Goal: Information Seeking & Learning: Learn about a topic

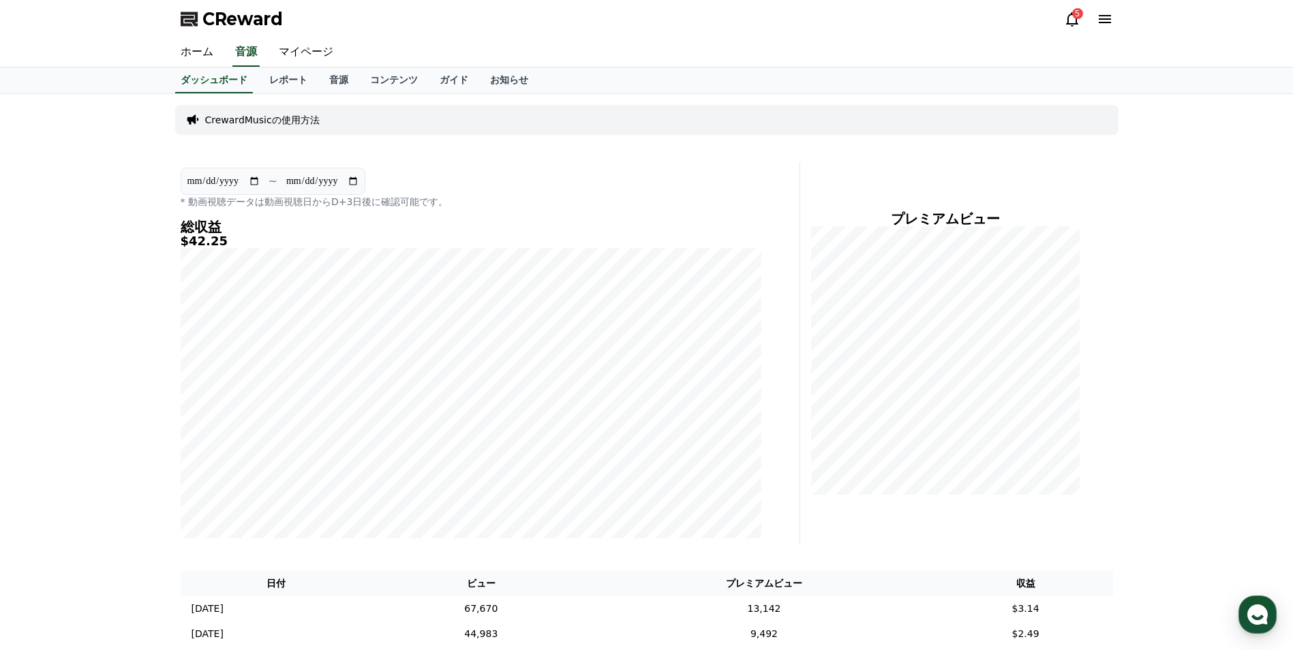
click at [358, 182] on input "**********" at bounding box center [323, 181] width 74 height 15
click at [454, 170] on div "**********" at bounding box center [471, 188] width 581 height 41
click at [1078, 22] on icon at bounding box center [1072, 19] width 16 height 16
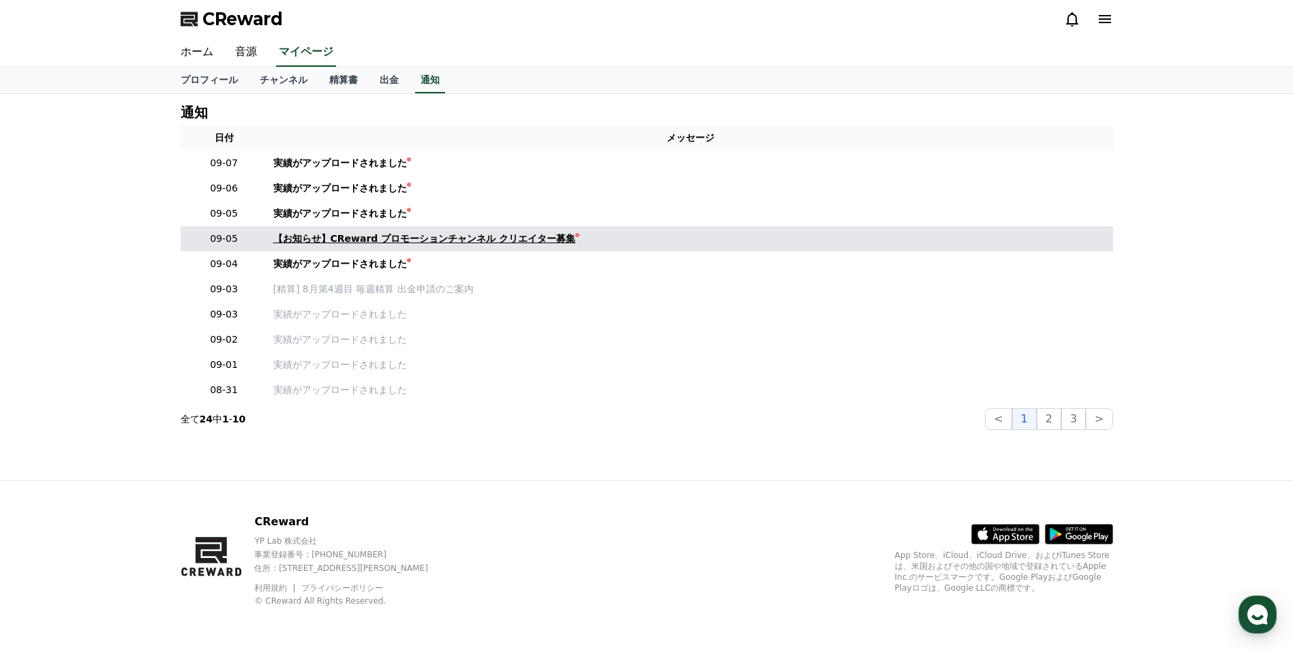
click at [575, 237] on div at bounding box center [577, 235] width 4 height 4
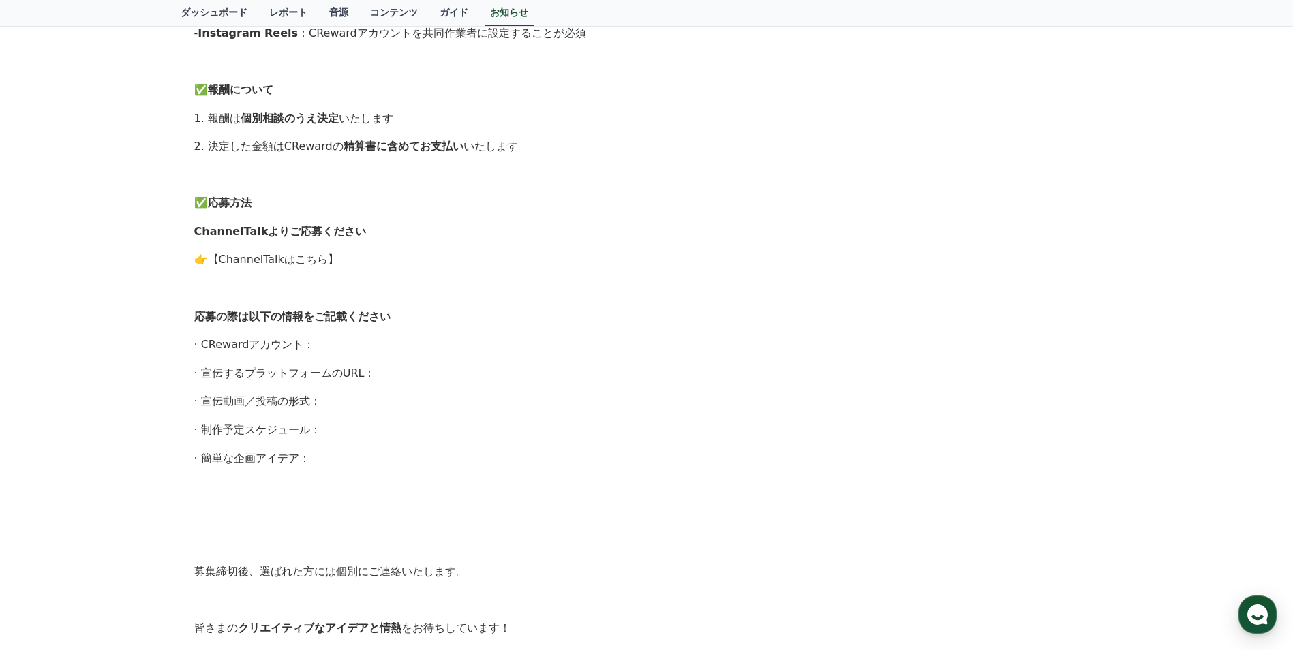
scroll to position [613, 0]
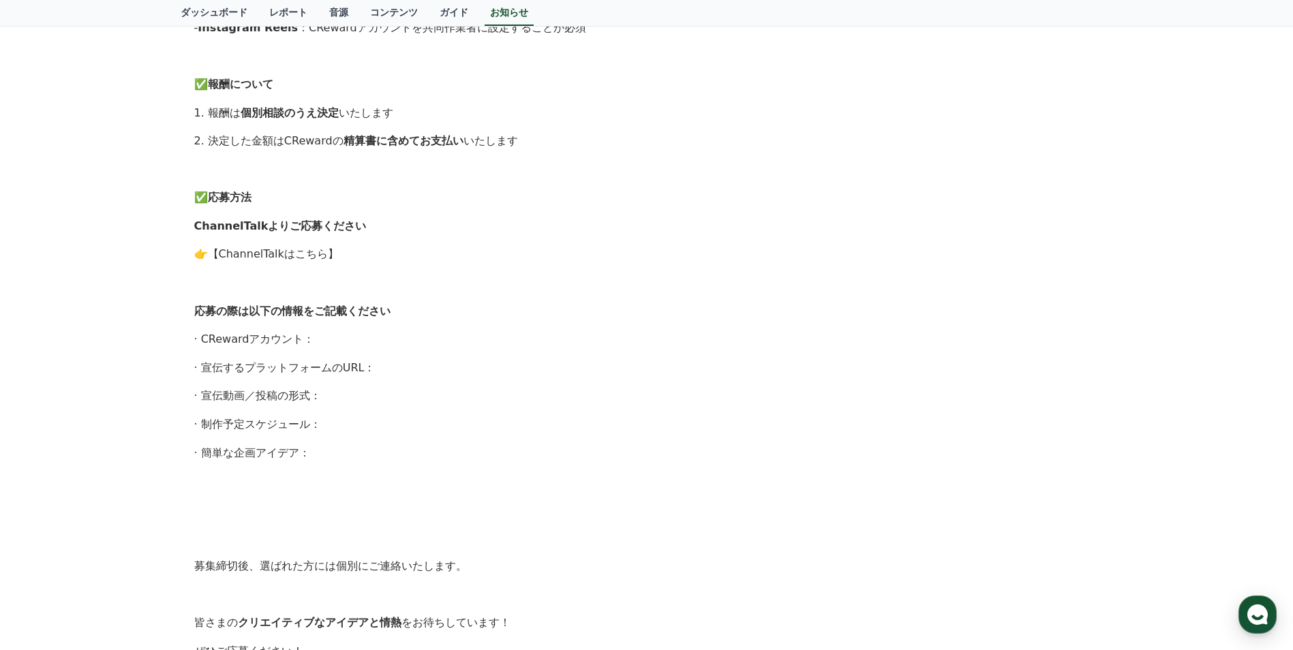
click at [225, 253] on link "【ChannelTalkはこちら】" at bounding box center [273, 253] width 131 height 13
drag, startPoint x: 197, startPoint y: 309, endPoint x: 299, endPoint y: 452, distance: 175.5
click at [299, 452] on div "こんにちは、CRewardチームです。 CRewardを一緒に広めてくださる プロモーションチャンネルのクリエイターを募集いたします。 ご興味のある方はぜひご…" at bounding box center [646, 154] width 905 height 1009
copy div "応募の際は以下の情報をご記載ください · CRewardアカウント： · 宣伝するプラットフォームのURL： · 宣伝動画／投稿の形式： · 制作予定スケジュ…"
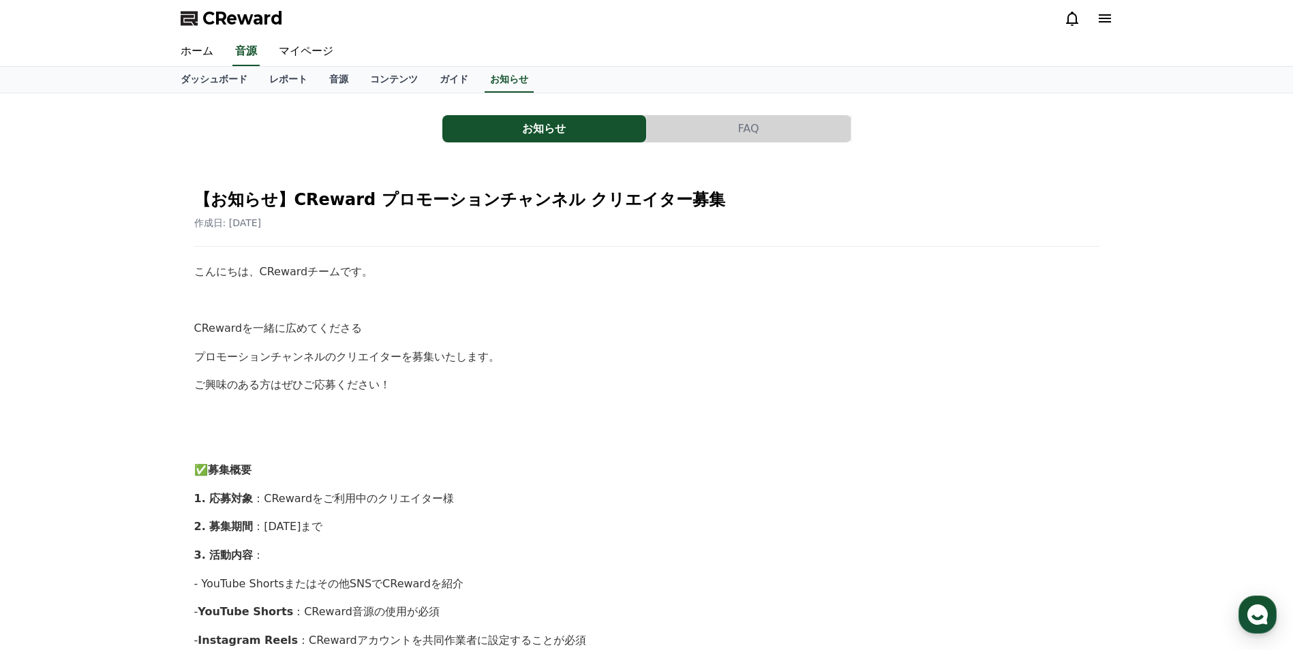
scroll to position [0, 0]
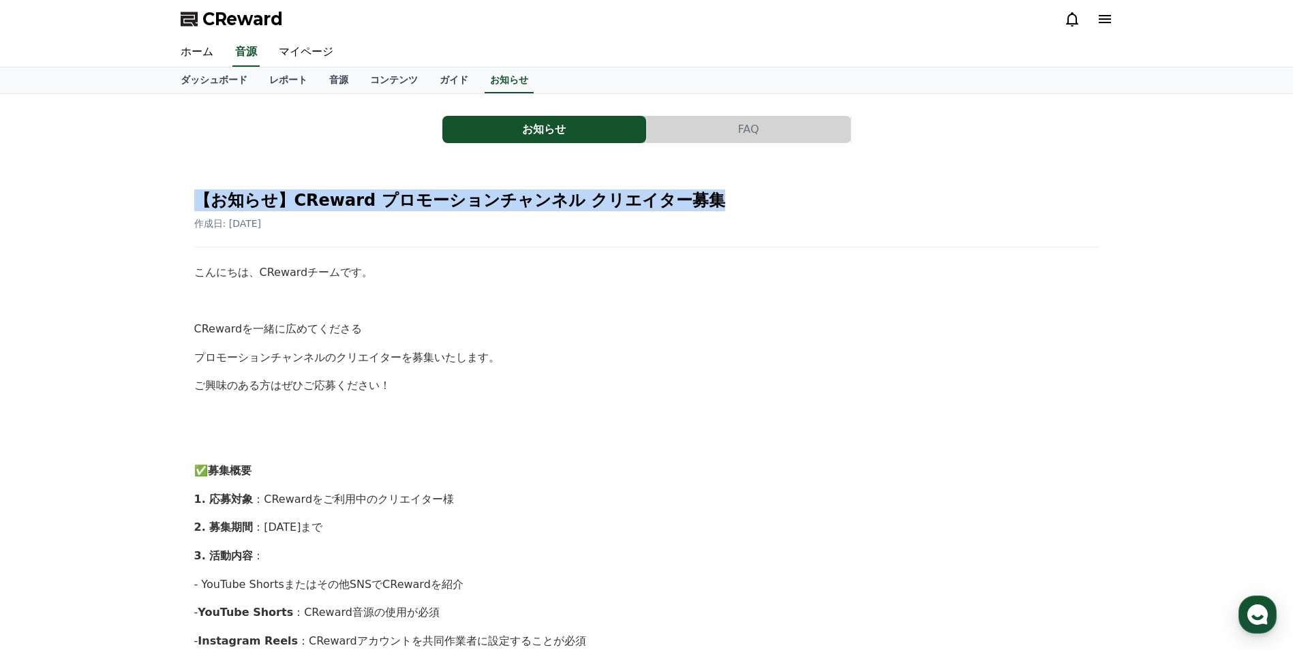
drag, startPoint x: 194, startPoint y: 200, endPoint x: 603, endPoint y: 207, distance: 409.0
click at [603, 207] on h2 "【お知らせ】CReward プロモーションチャンネル クリエイター募集" at bounding box center [646, 200] width 905 height 22
copy h2 "【お知らせ】CReward プロモーションチャンネル クリエイター募集"
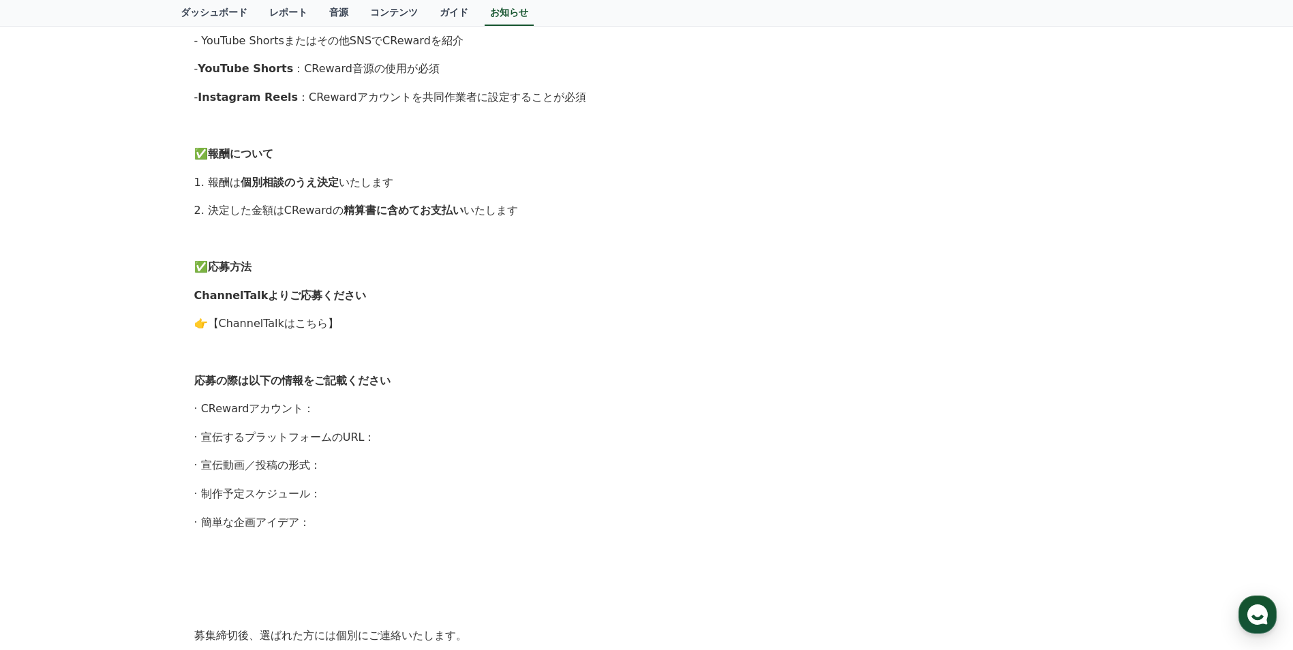
scroll to position [545, 0]
click at [194, 405] on p "· CRewardアカウント：" at bounding box center [646, 408] width 905 height 18
drag, startPoint x: 195, startPoint y: 409, endPoint x: 305, endPoint y: 517, distance: 154.2
click at [305, 517] on div "こんにちは、CRewardチームです。 CRewardを一緒に広めてくださる プロモーションチャンネルのクリエイターを募集いたします。 ご興味のある方はぜひご…" at bounding box center [646, 222] width 905 height 1009
copy div "· CRewardアカウント： · 宣伝するプラットフォームのURL： · 宣伝動画／投稿の形式： · 制作予定スケジュール： · 簡単な企画アイデア："
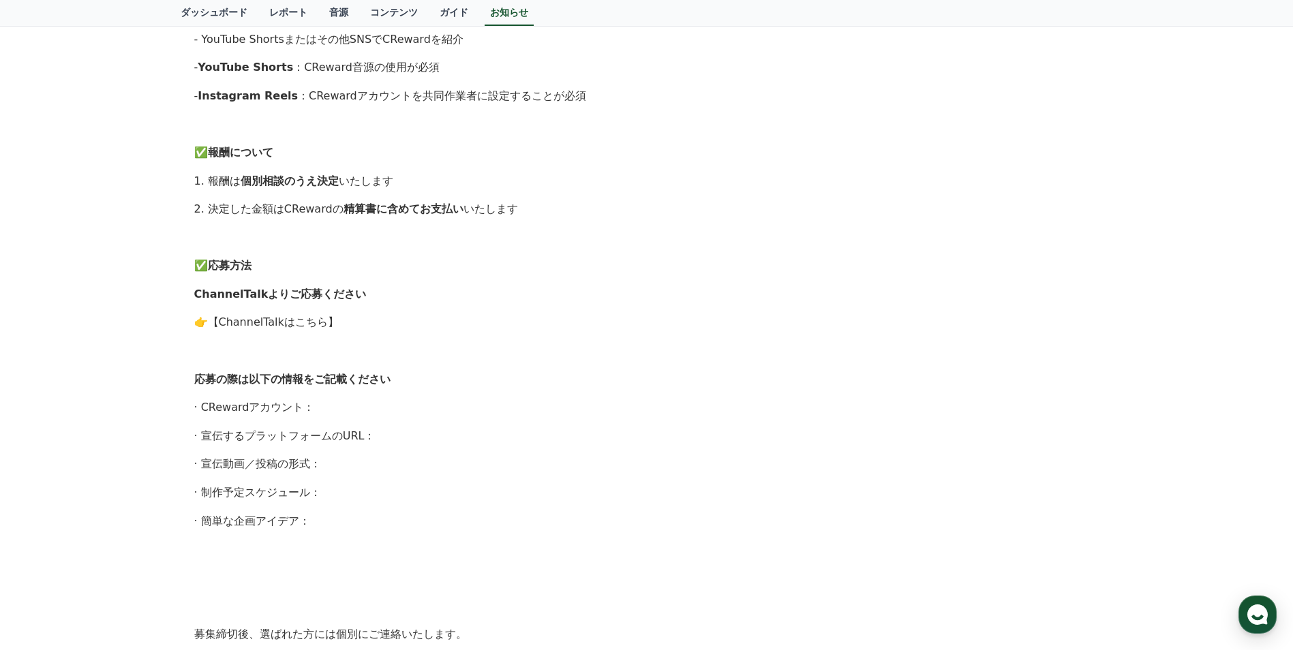
click at [551, 343] on p at bounding box center [646, 351] width 905 height 18
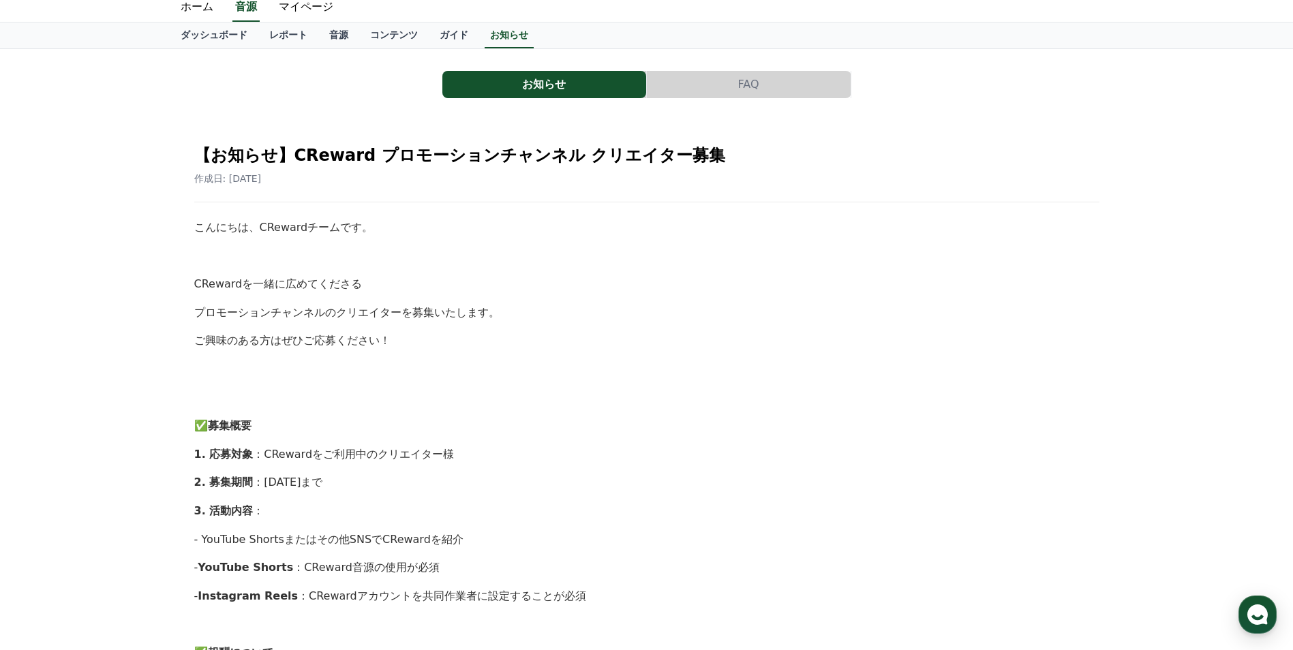
scroll to position [40, 0]
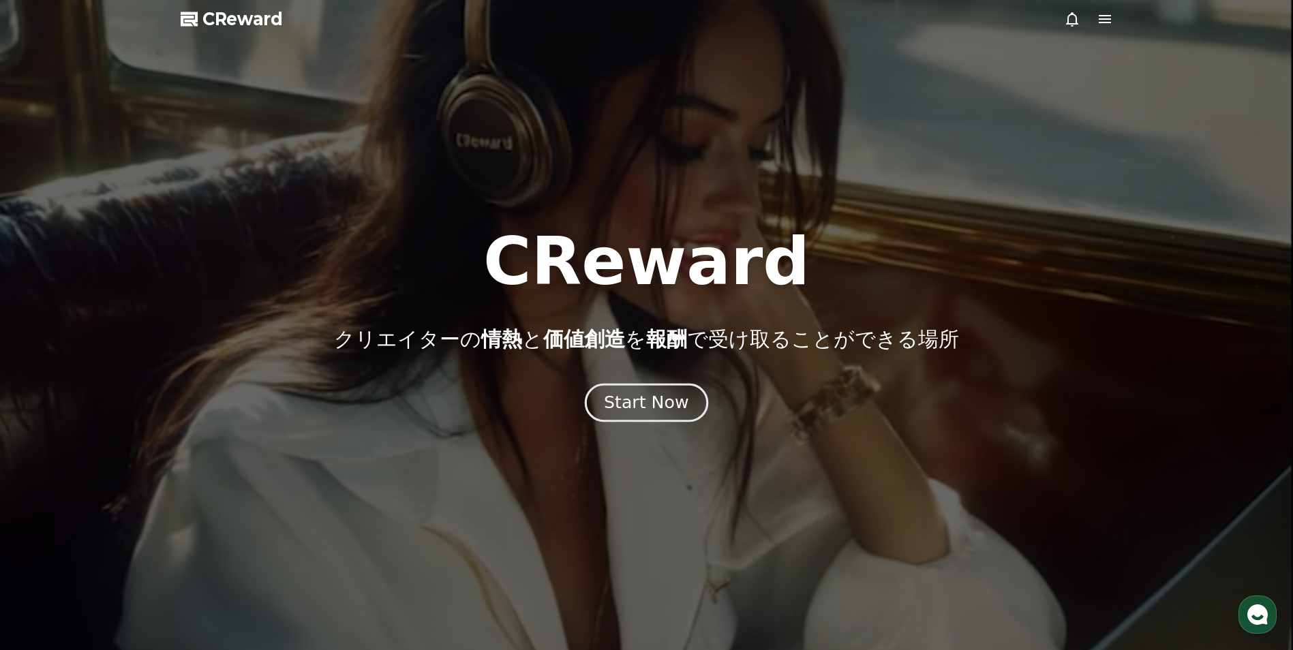
click at [663, 408] on div "Start Now" at bounding box center [646, 402] width 85 height 23
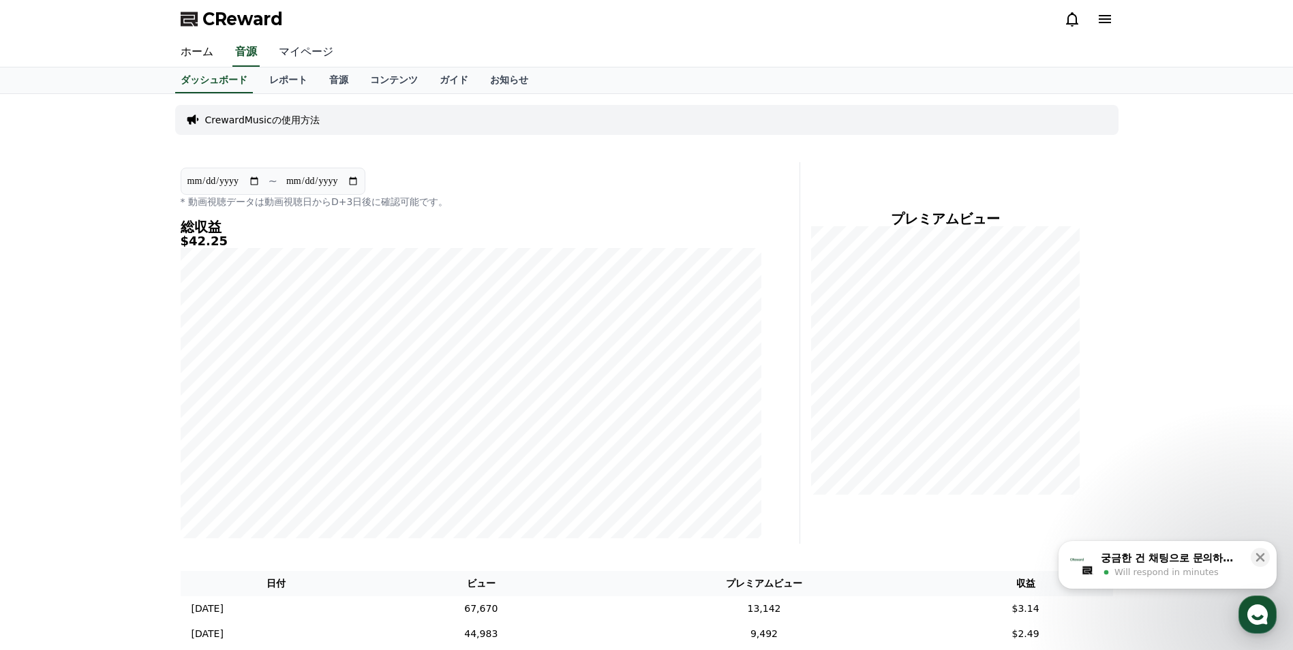
click at [298, 57] on link "マイページ" at bounding box center [306, 52] width 76 height 29
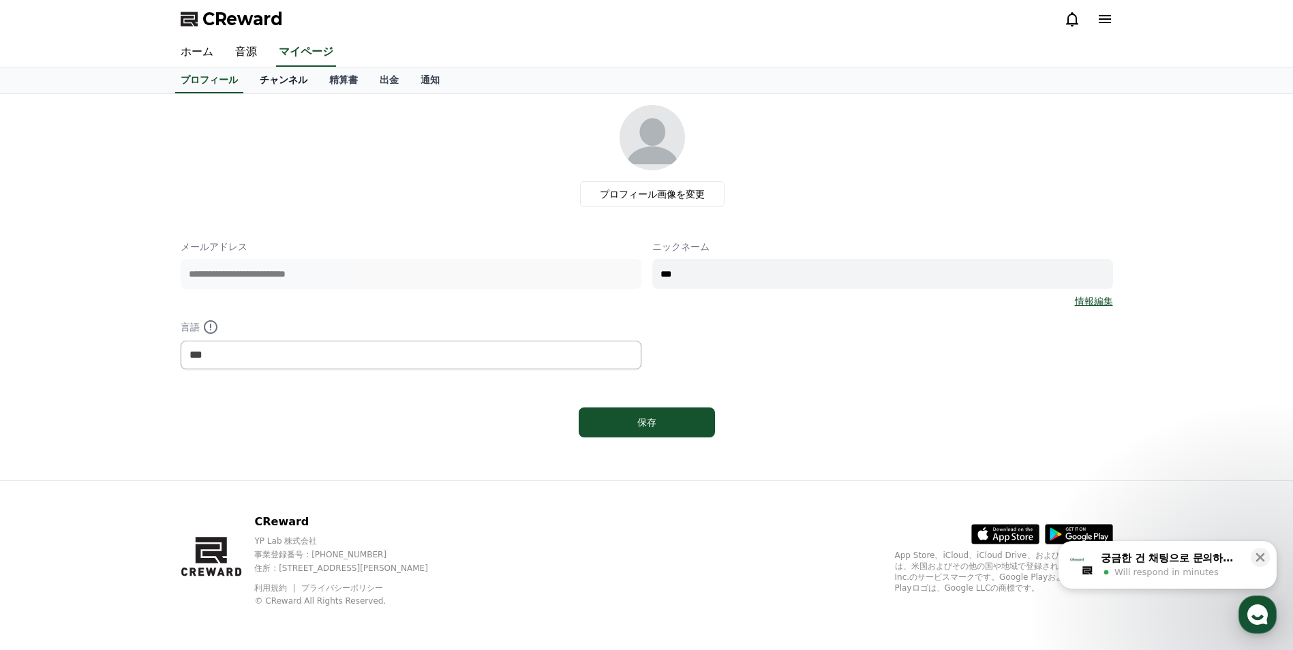
click at [267, 81] on link "チャンネル" at bounding box center [284, 80] width 70 height 26
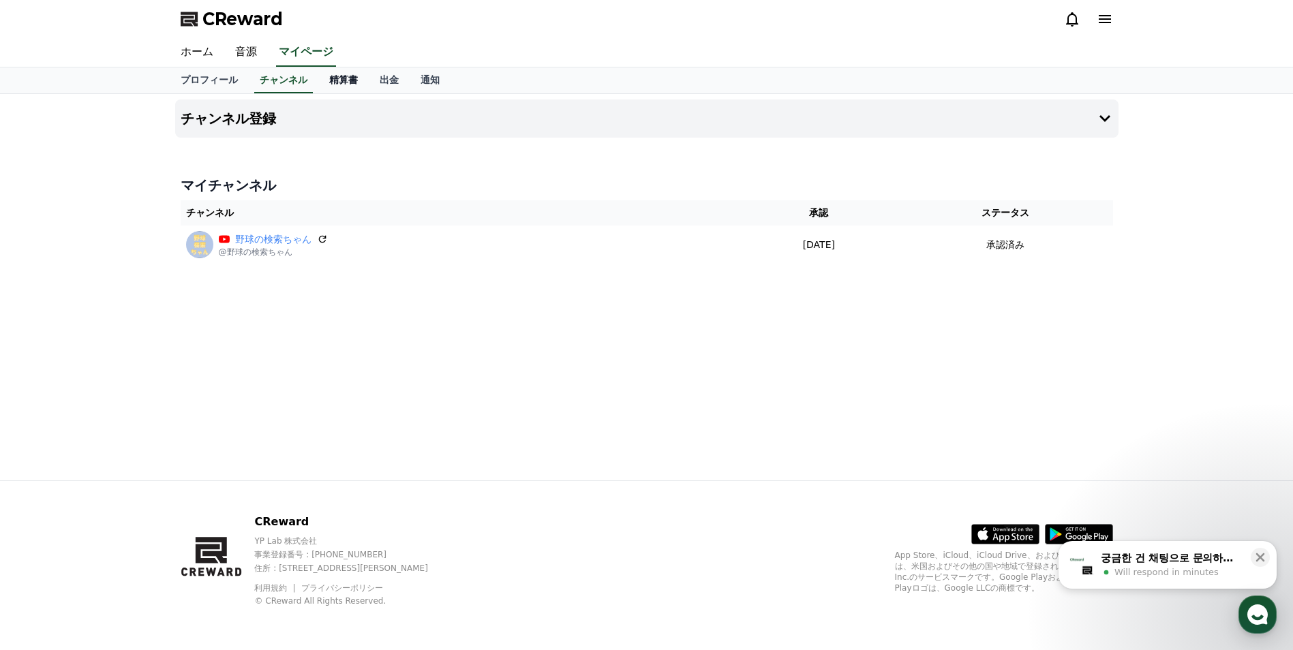
click at [318, 83] on link "精算書" at bounding box center [343, 80] width 50 height 26
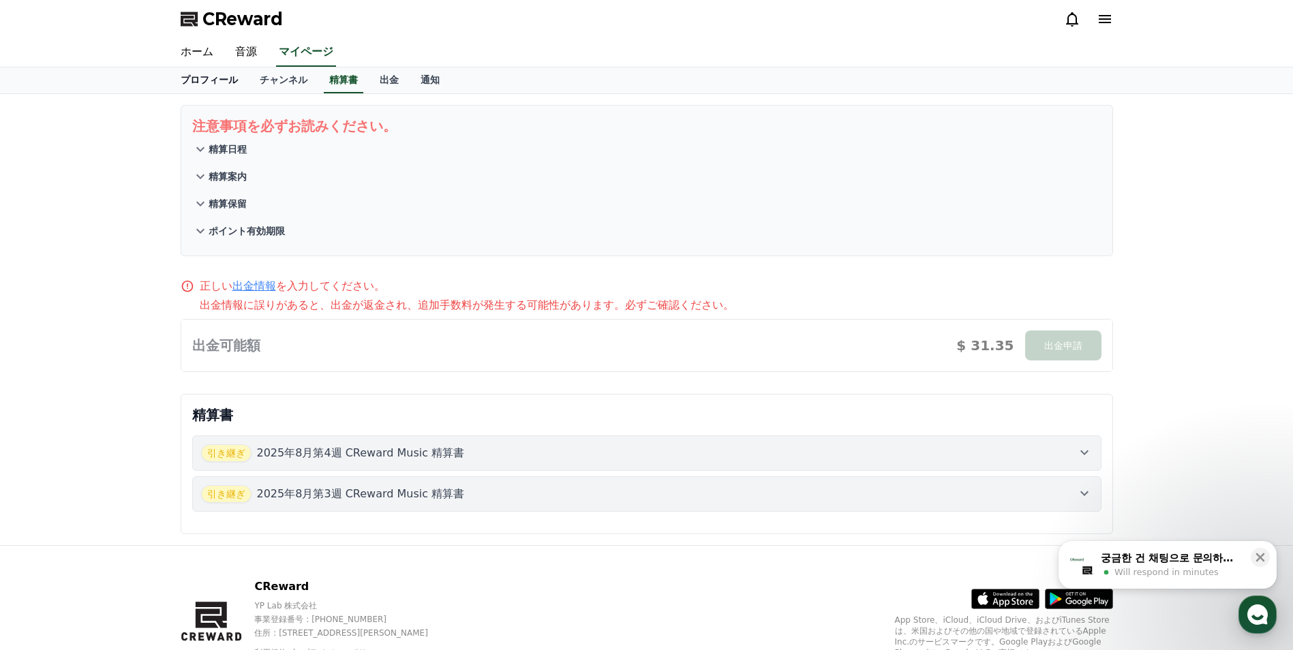
click at [210, 81] on link "プロフィール" at bounding box center [209, 80] width 79 height 26
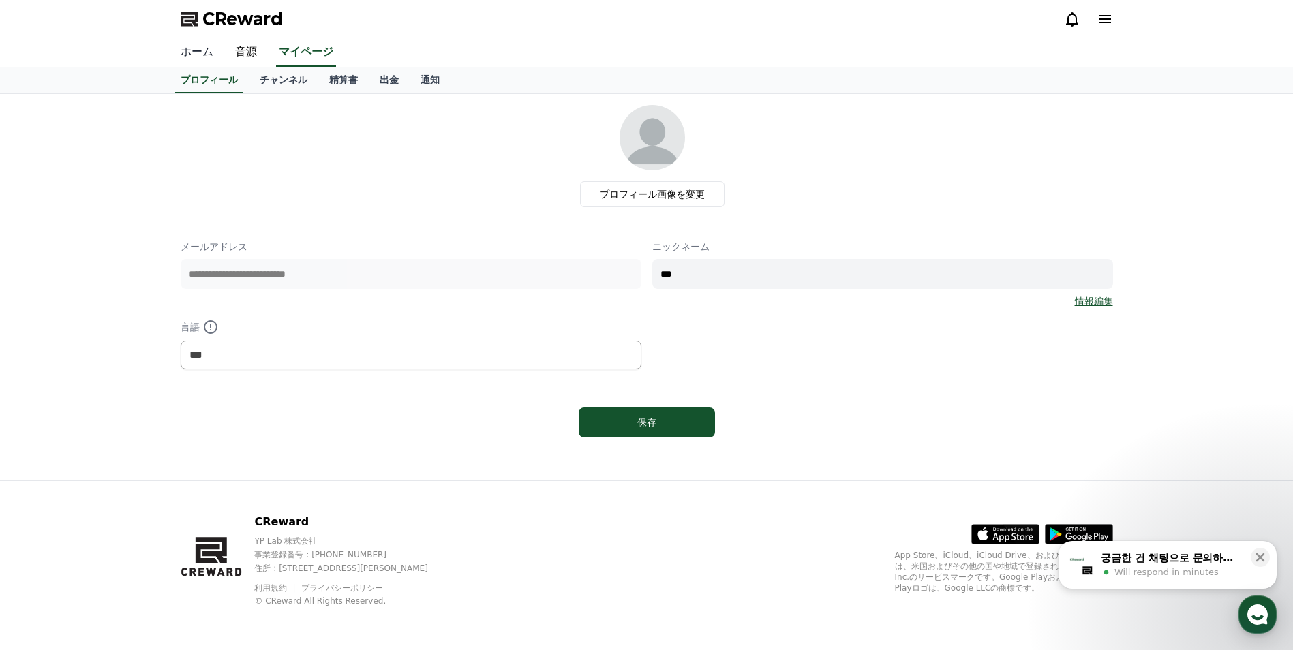
click at [189, 49] on link "ホーム" at bounding box center [197, 52] width 55 height 29
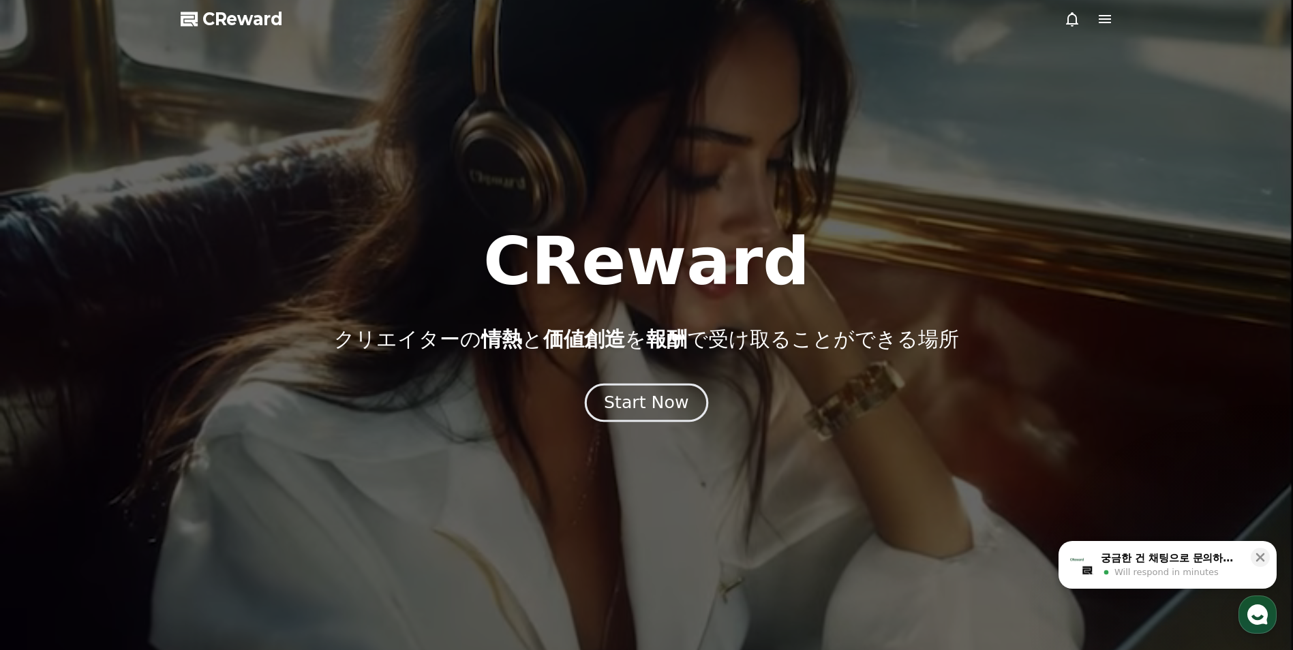
click at [657, 397] on div "Start Now" at bounding box center [646, 402] width 85 height 23
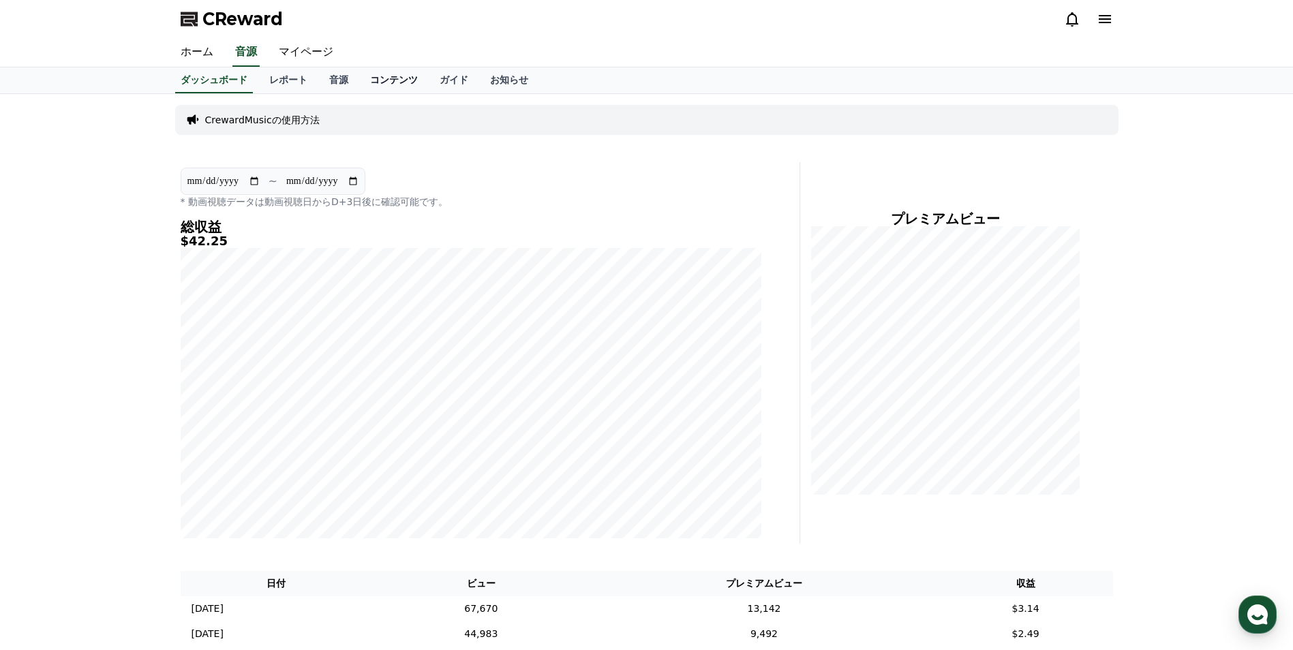
click at [365, 72] on link "コンテンツ" at bounding box center [394, 80] width 70 height 26
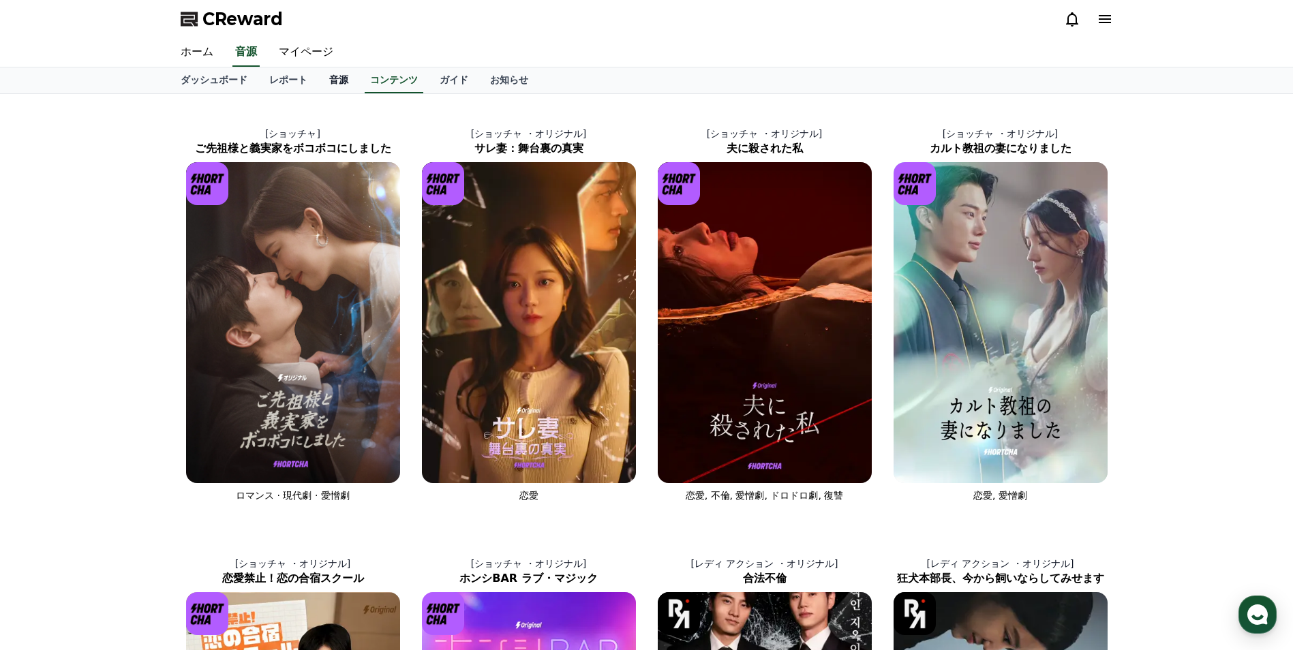
click at [318, 82] on link "音源" at bounding box center [338, 80] width 41 height 26
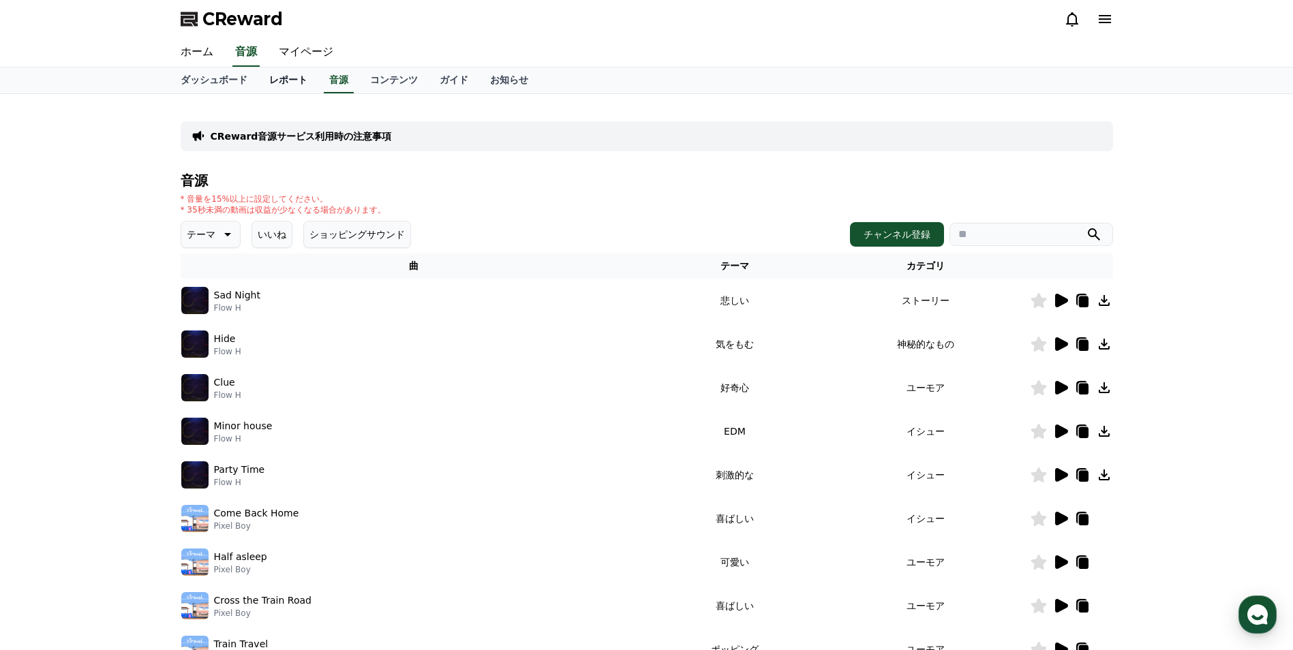
click at [271, 87] on link "レポート" at bounding box center [288, 80] width 60 height 26
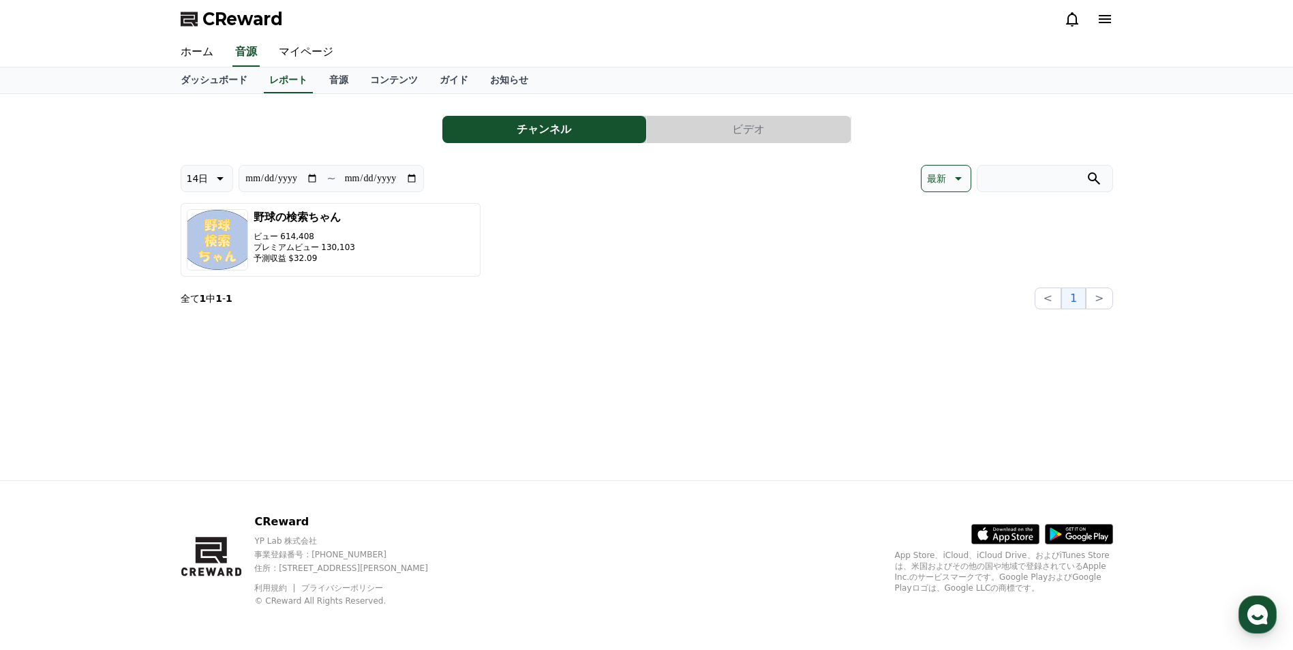
click at [211, 177] on icon at bounding box center [219, 178] width 16 height 16
click at [196, 326] on button "30日" at bounding box center [197, 320] width 33 height 30
type input "**********"
